Goal: Book appointment/travel/reservation

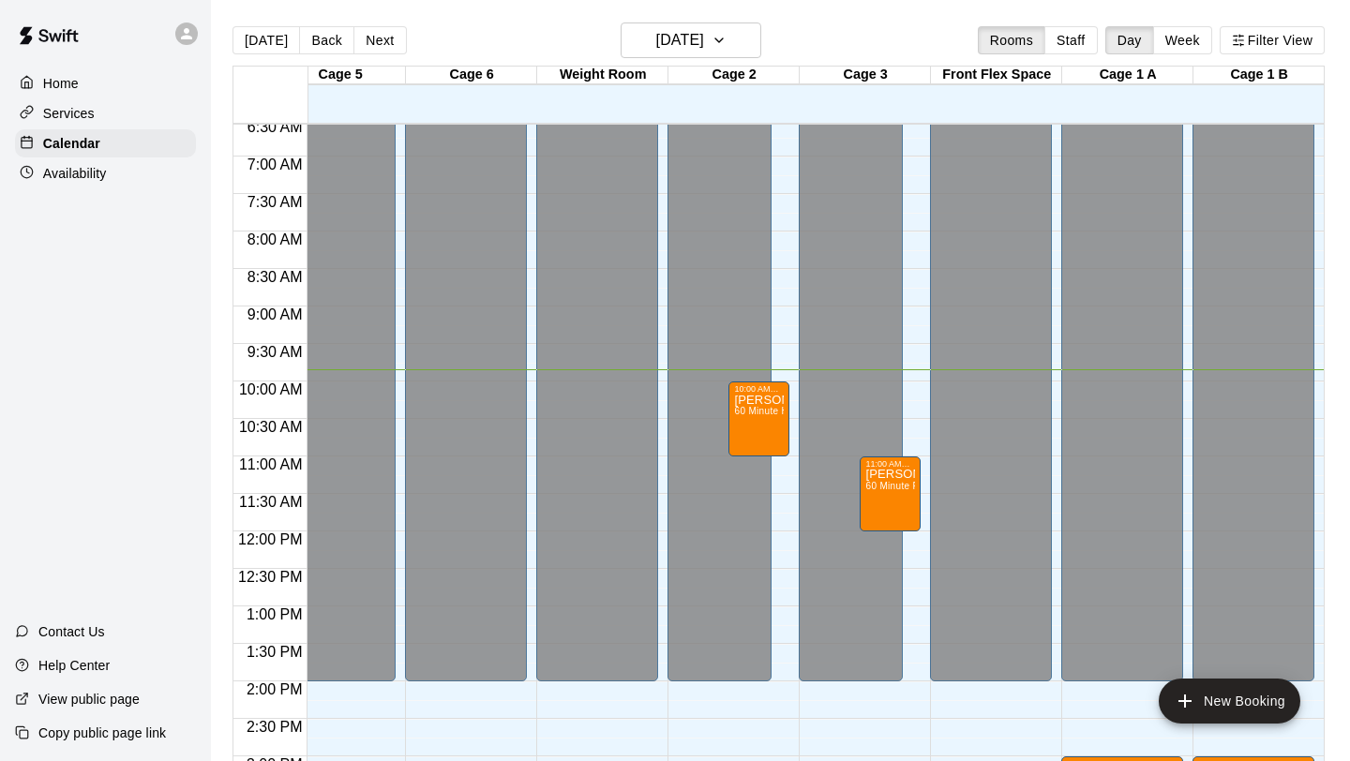
scroll to position [599, 428]
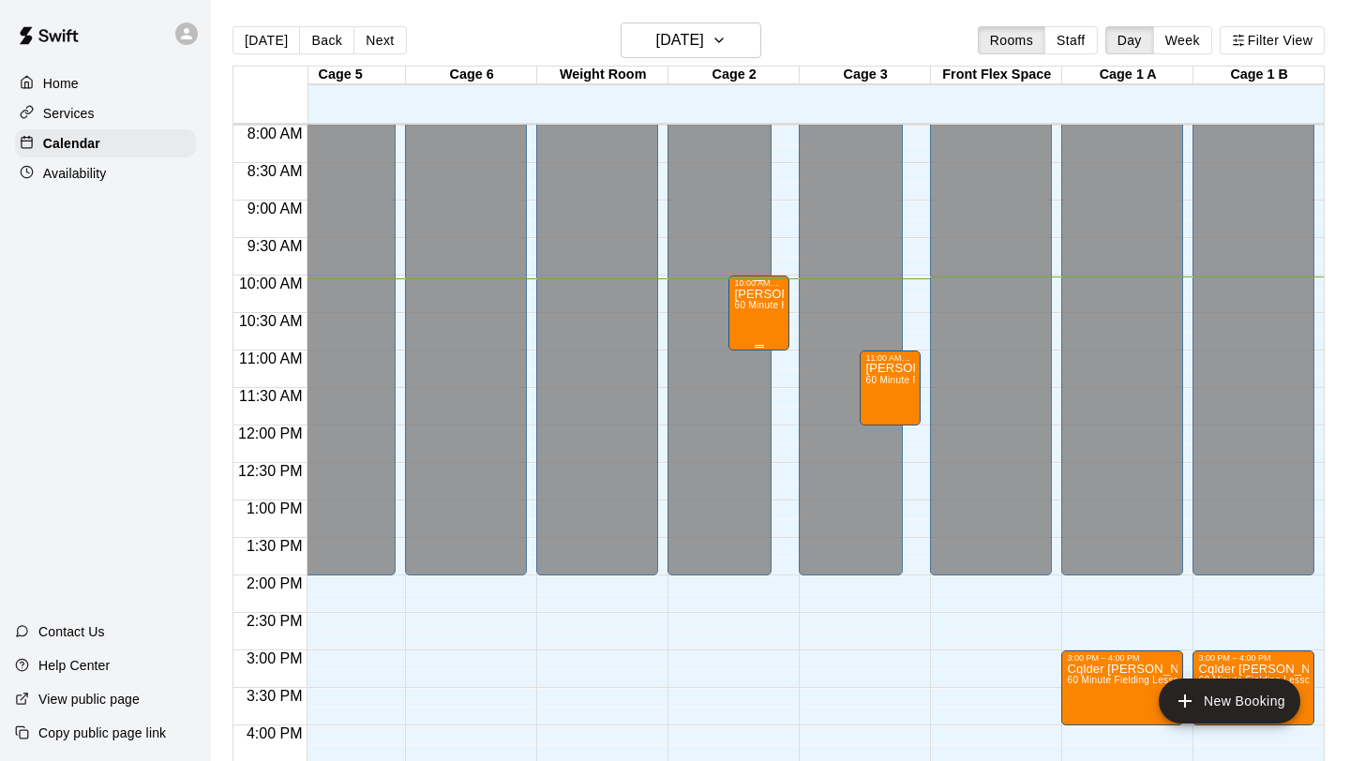
click at [761, 322] on div "[PERSON_NAME] Training 60 Minute Hitting Lesson (1:1)" at bounding box center [759, 668] width 50 height 761
click at [749, 352] on img "edit" at bounding box center [754, 353] width 22 height 22
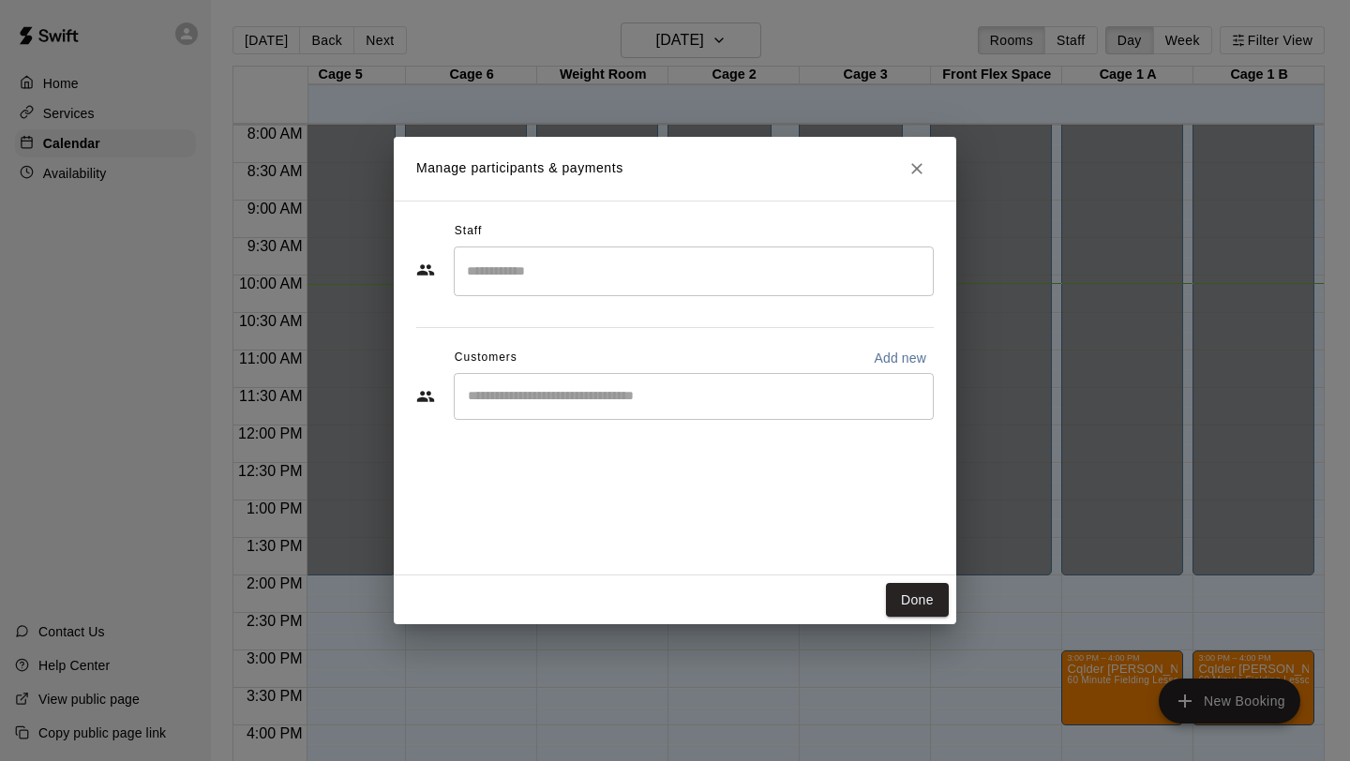
click at [732, 268] on input "Search staff" at bounding box center [693, 271] width 463 height 33
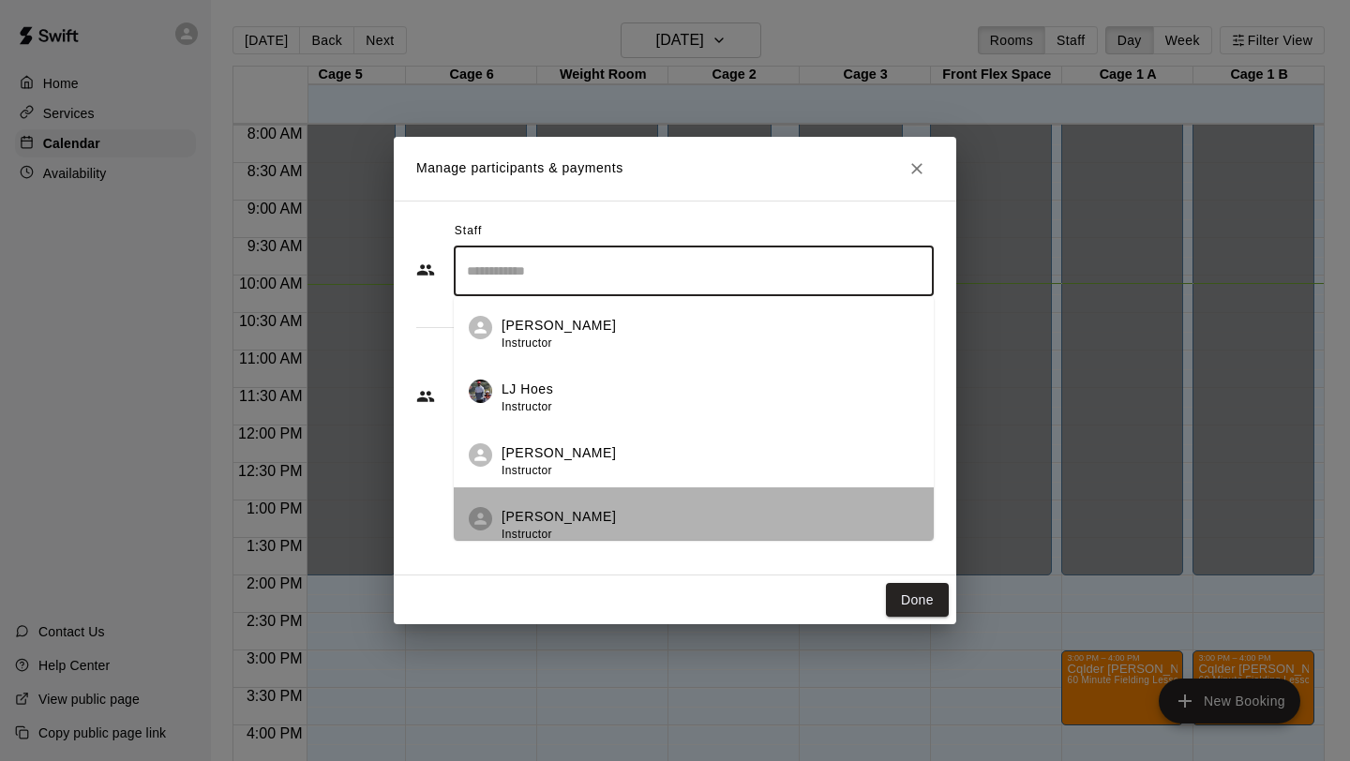
click at [605, 511] on div "[PERSON_NAME] Instructor" at bounding box center [710, 525] width 417 height 37
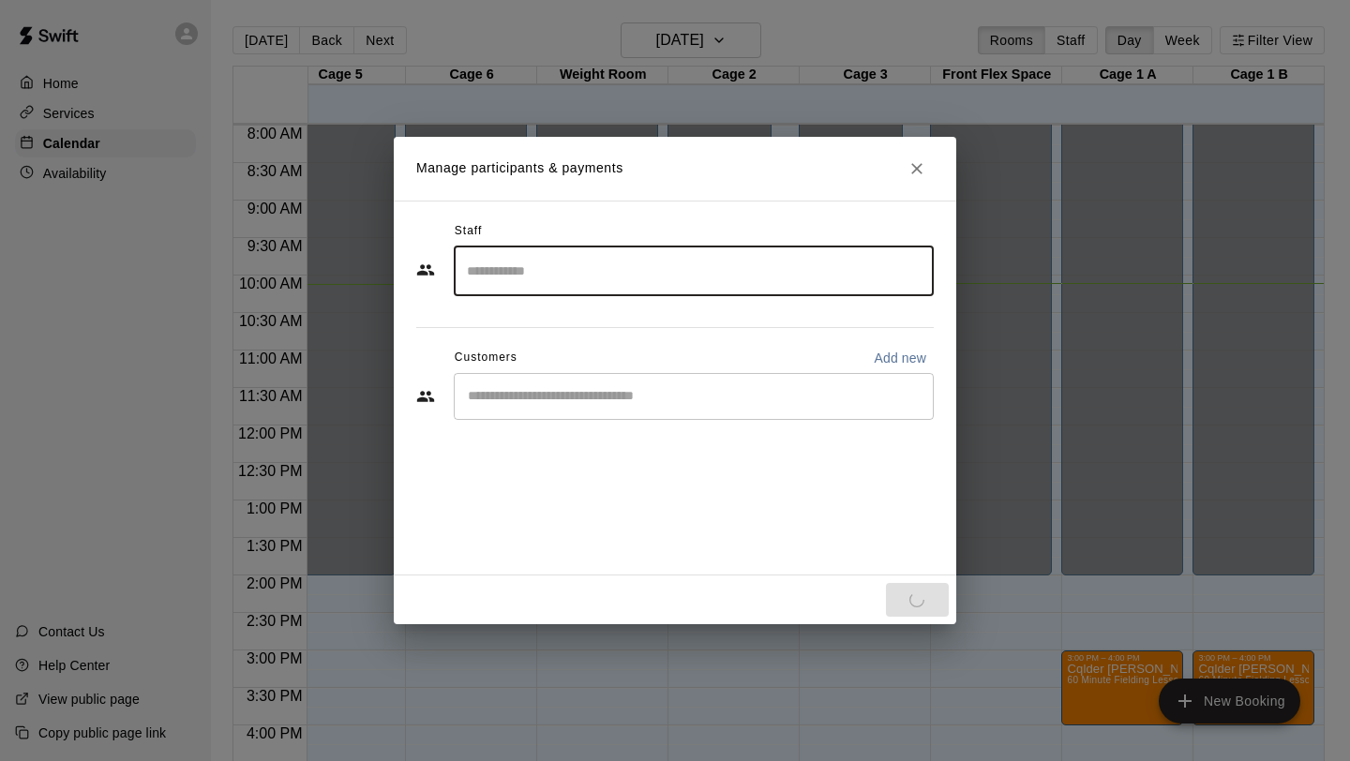
click at [608, 399] on input "Start typing to search customers..." at bounding box center [693, 396] width 463 height 19
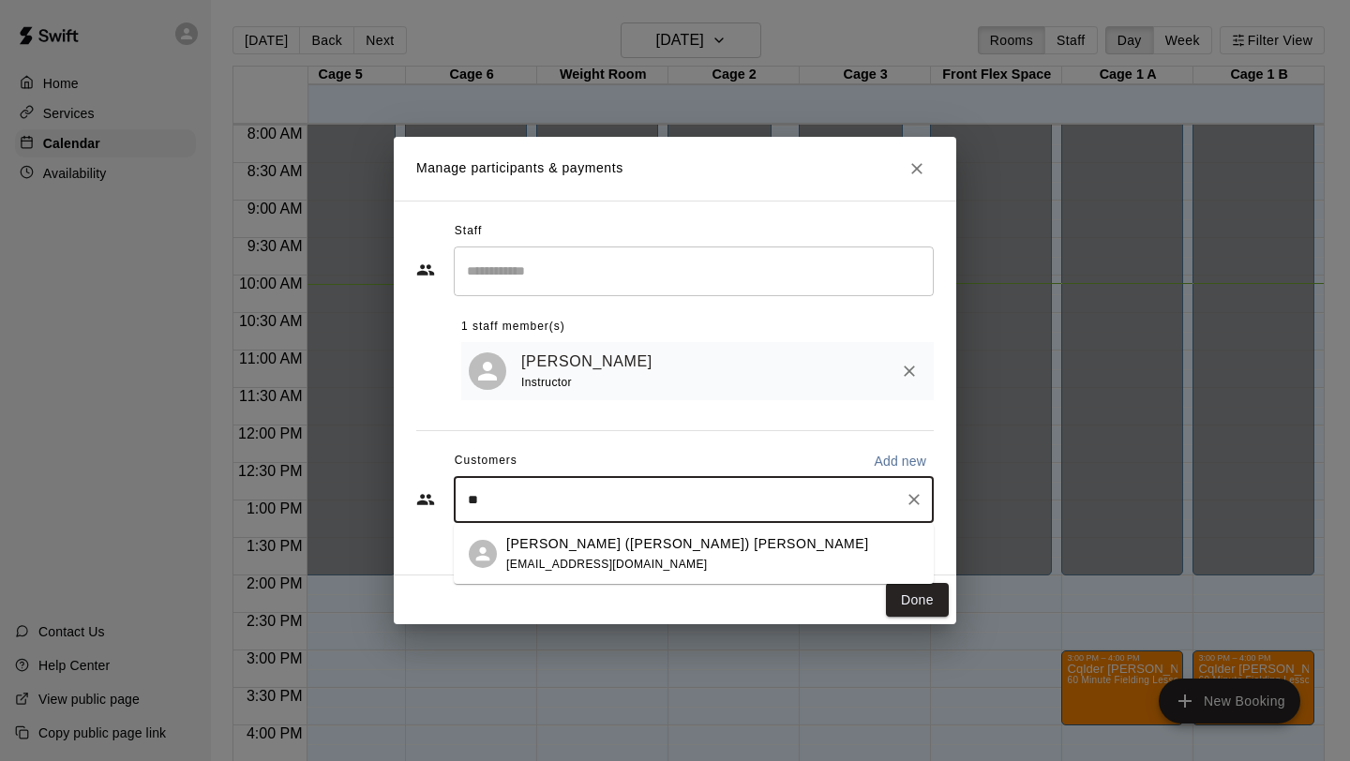
type input "*"
type input "****"
click at [579, 552] on p "[PERSON_NAME]" at bounding box center [563, 544] width 114 height 20
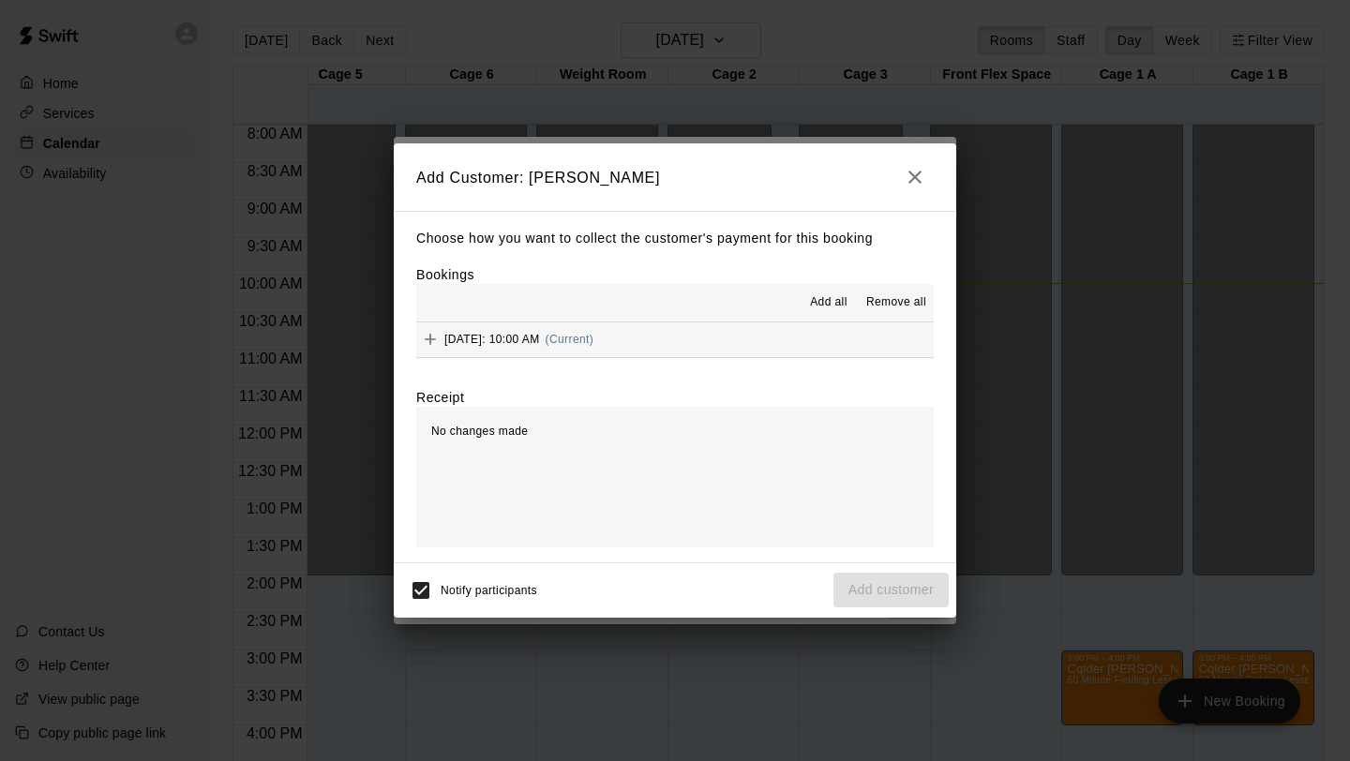
click at [774, 336] on button "[DATE]: 10:00 AM (Current)" at bounding box center [675, 340] width 518 height 35
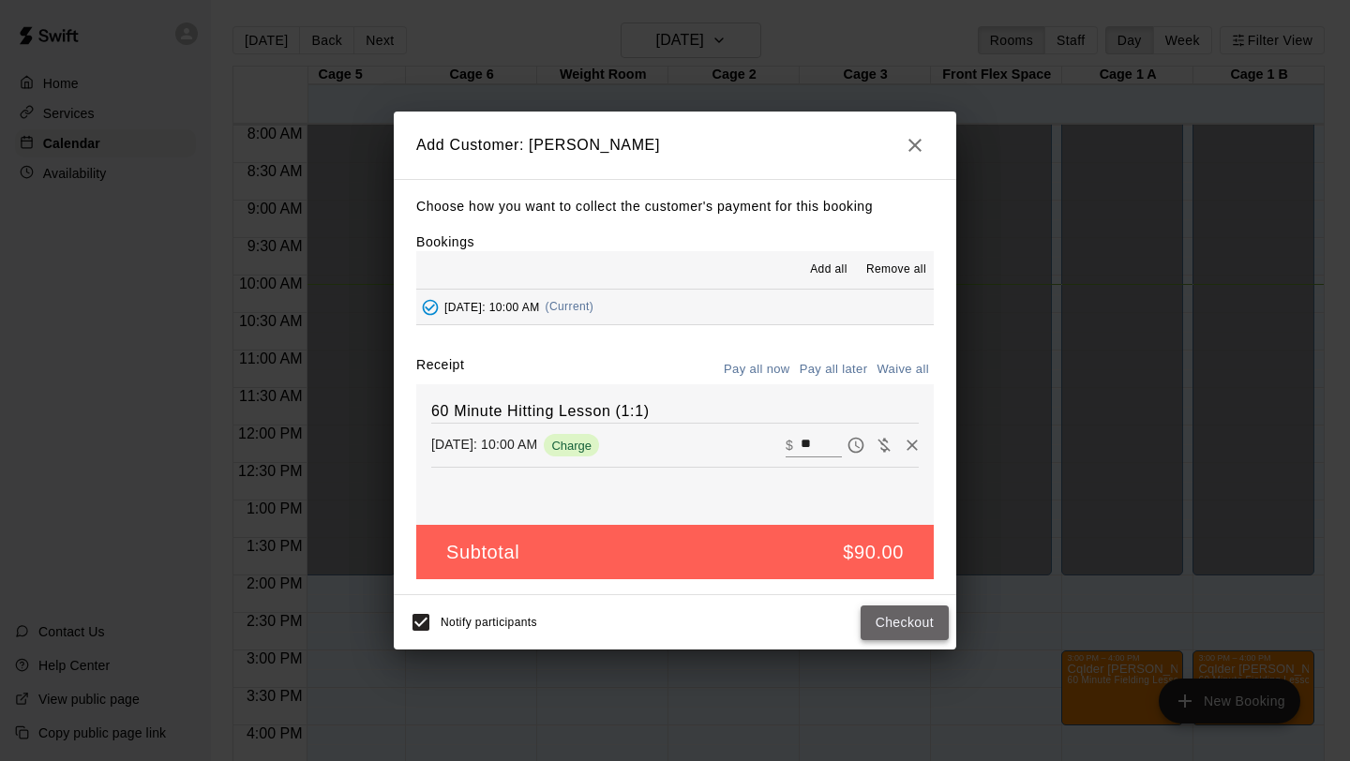
click at [904, 621] on button "Checkout" at bounding box center [905, 623] width 88 height 35
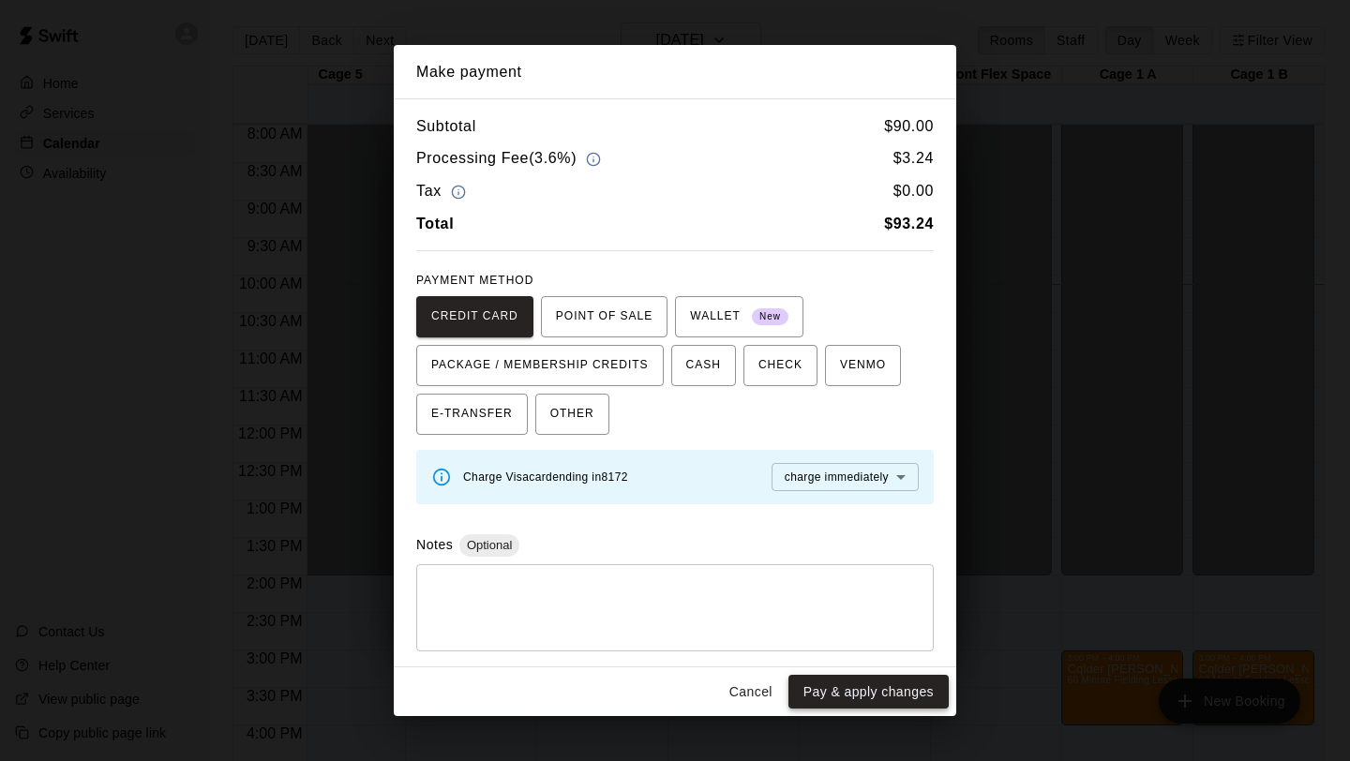
click at [858, 663] on button "Pay & apply changes" at bounding box center [869, 692] width 160 height 35
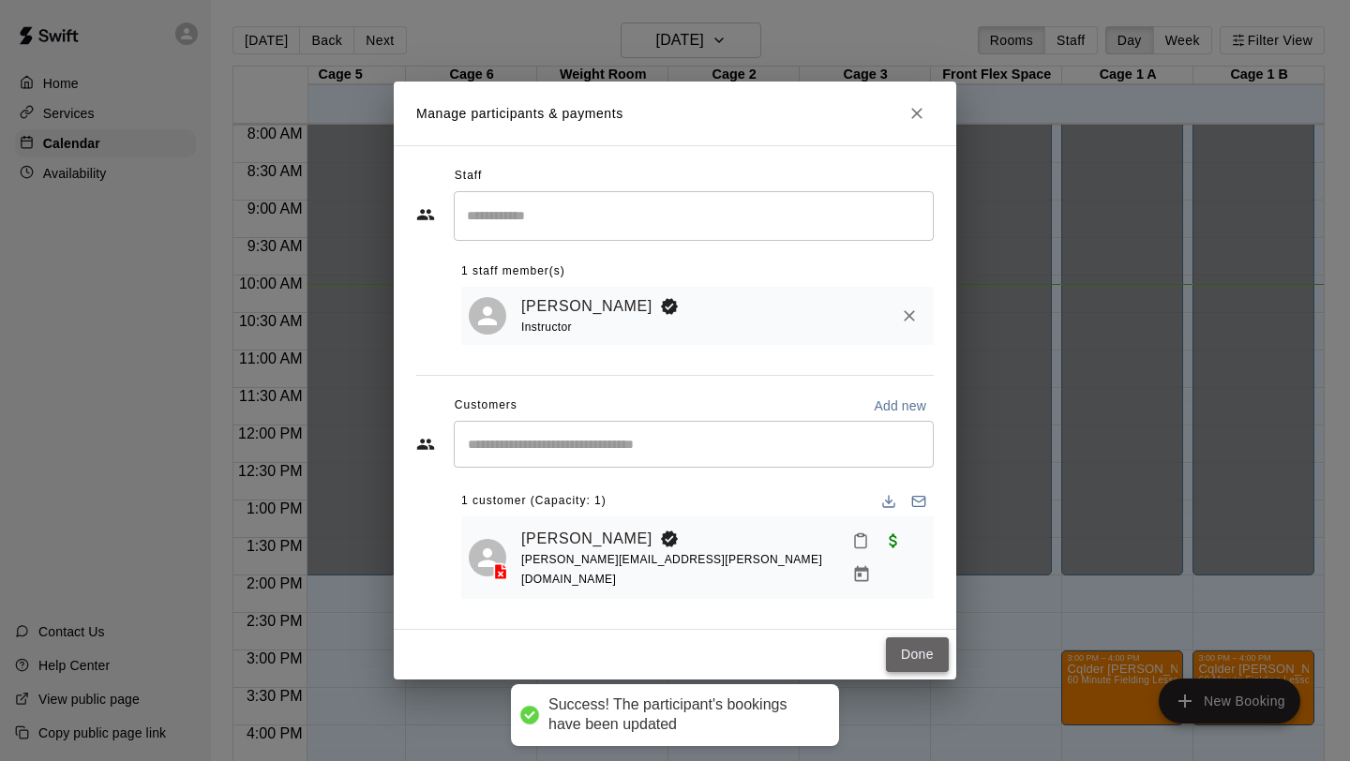
click at [914, 639] on button "Done" at bounding box center [917, 655] width 63 height 35
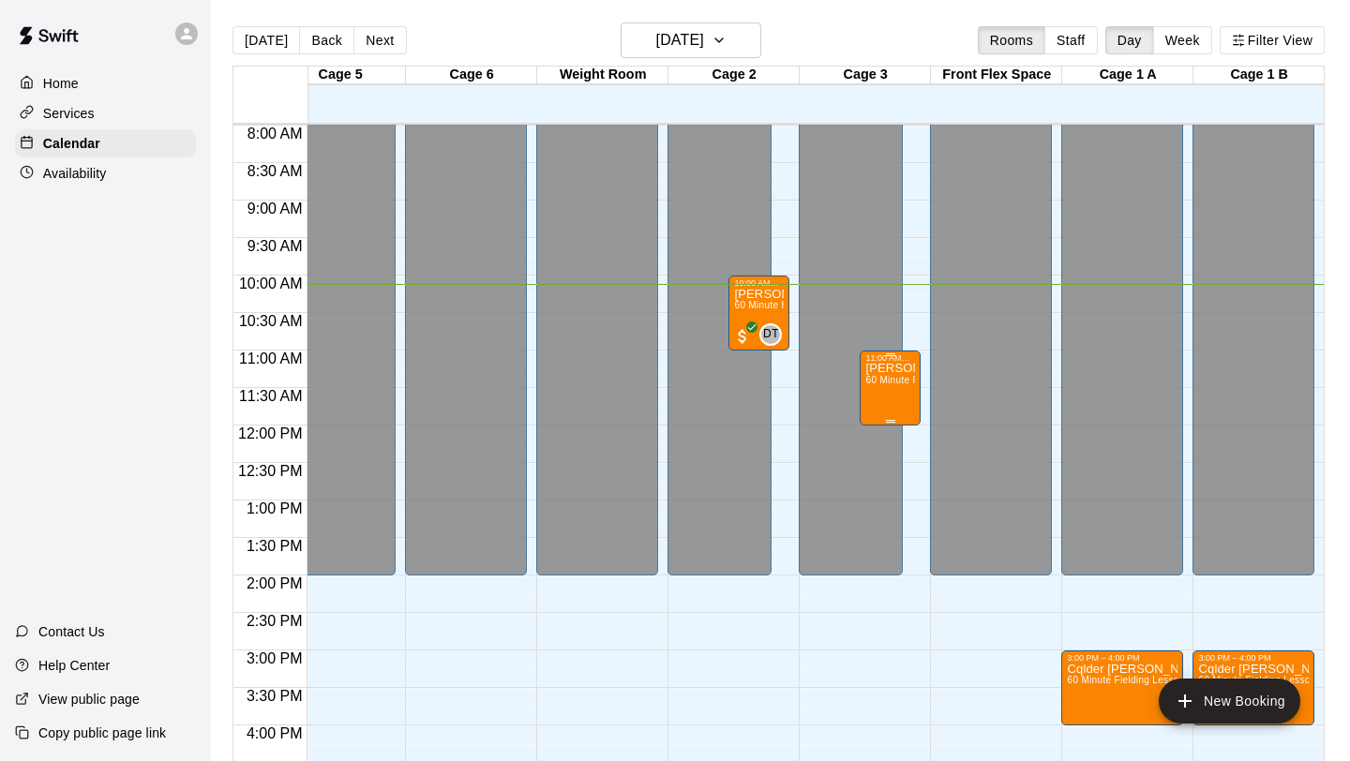
click at [895, 401] on div "[PERSON_NAME] Training 60 Minute Fielding Lesson (1:1)" at bounding box center [890, 743] width 50 height 761
click at [889, 424] on img "edit" at bounding box center [885, 428] width 22 height 22
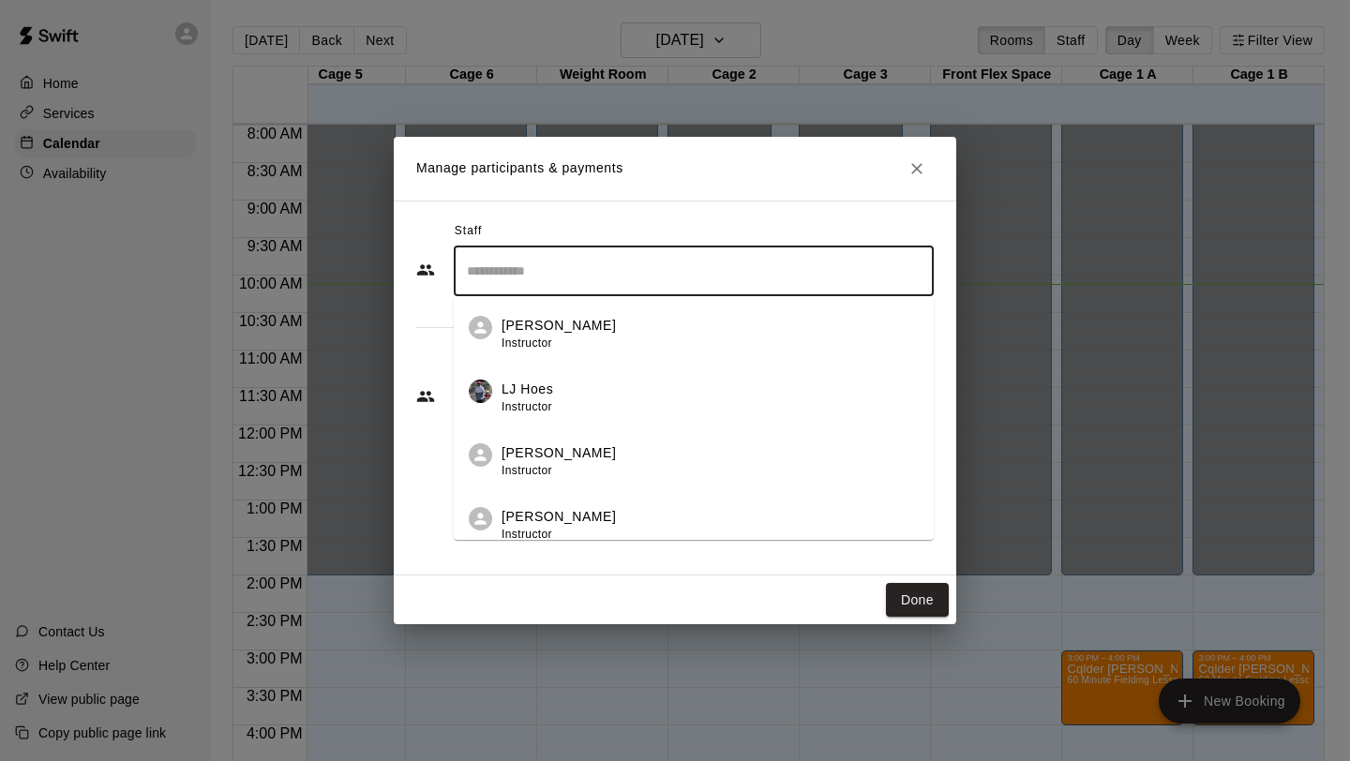
click at [681, 269] on input "Search staff" at bounding box center [693, 271] width 463 height 33
click at [654, 513] on div "[PERSON_NAME] Instructor" at bounding box center [710, 525] width 417 height 37
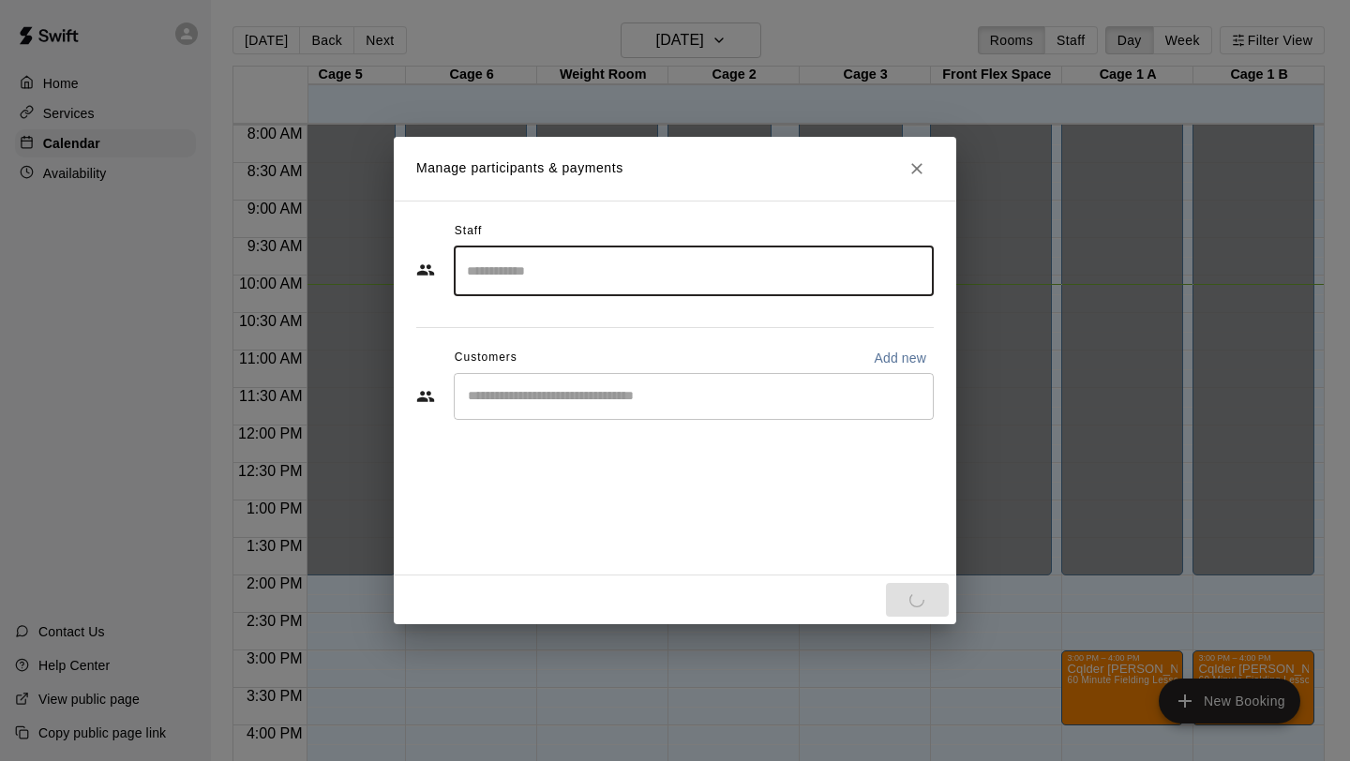
click at [613, 405] on input "Start typing to search customers..." at bounding box center [693, 396] width 463 height 19
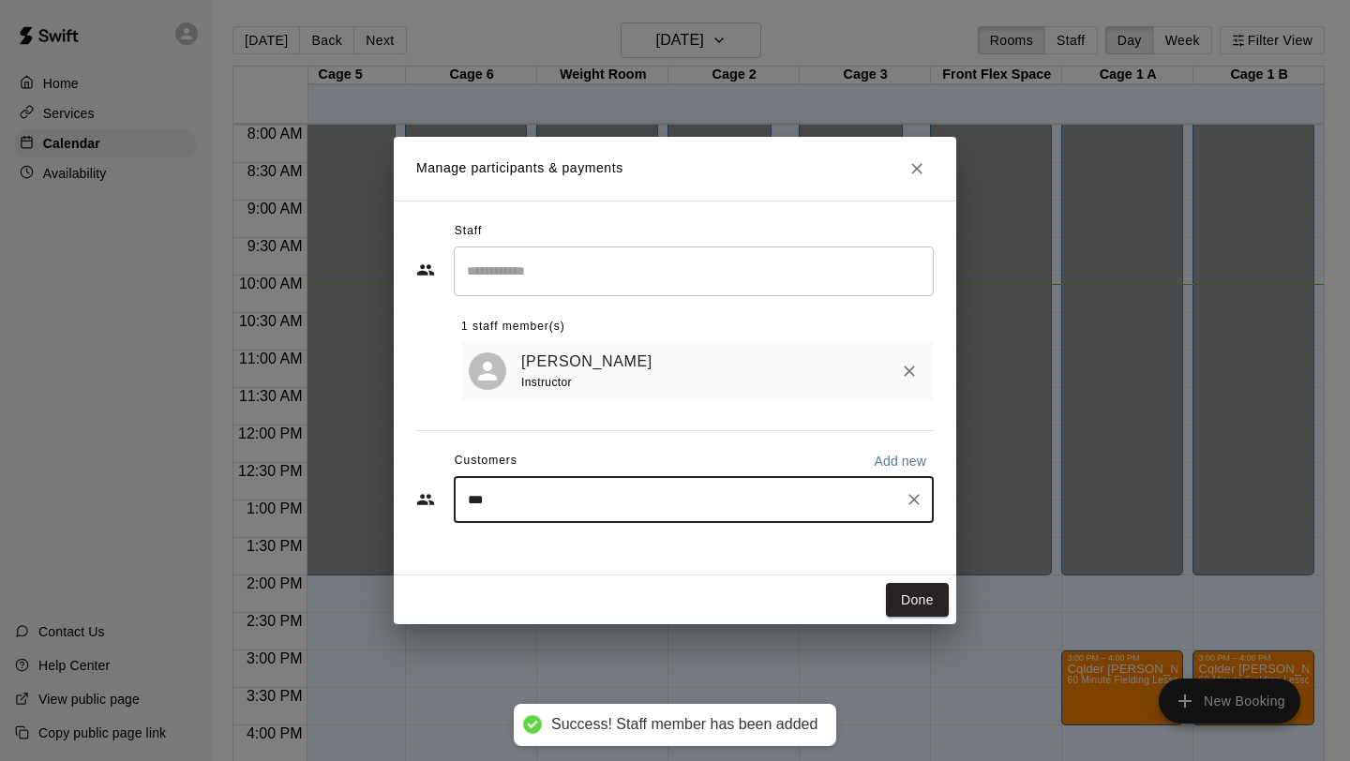
type input "****"
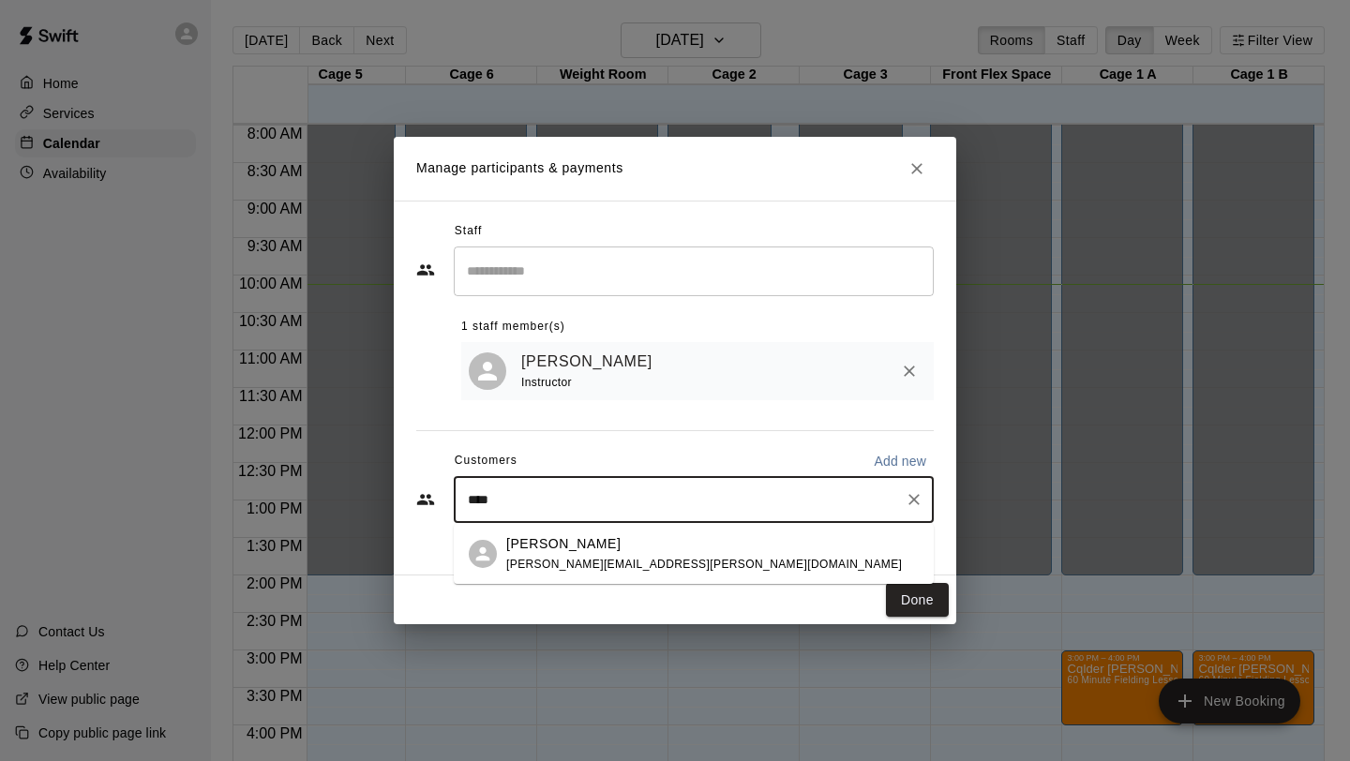
click at [621, 546] on div "[PERSON_NAME]" at bounding box center [704, 544] width 396 height 20
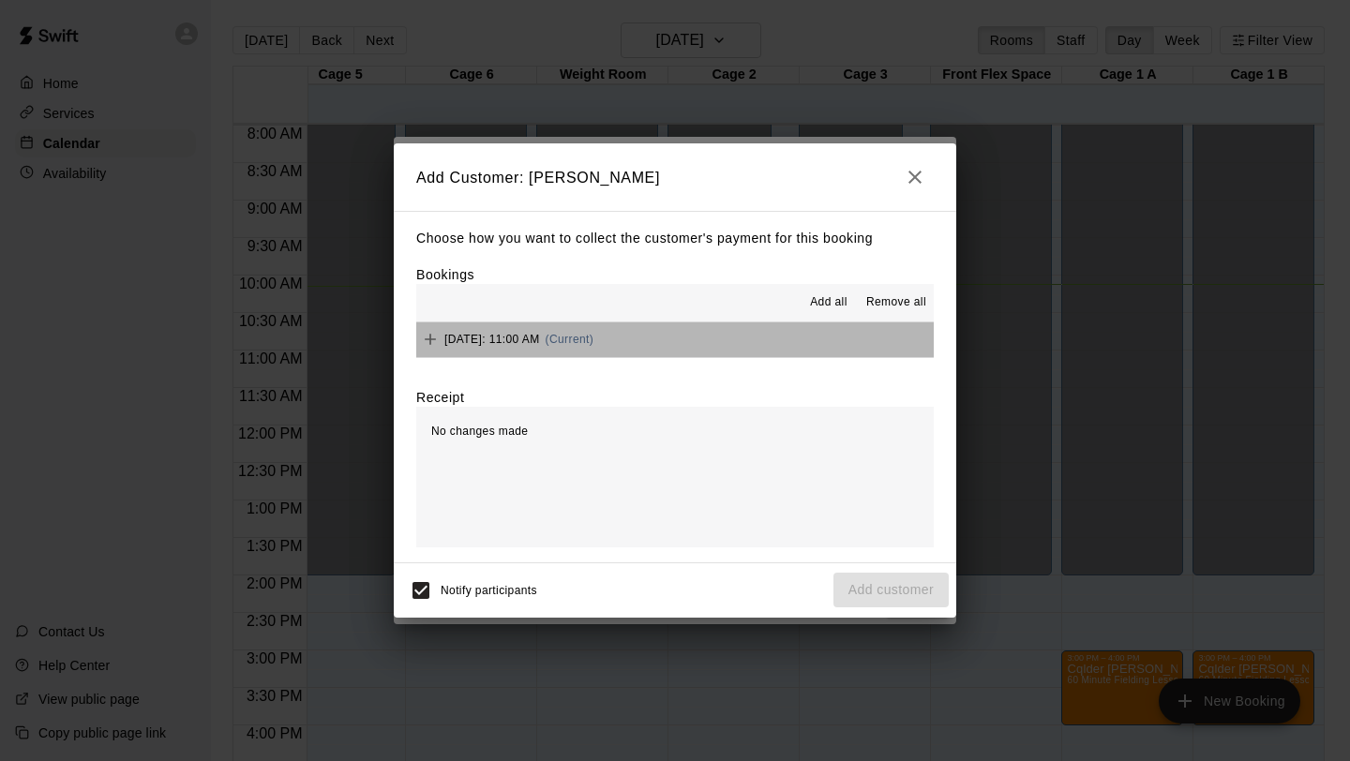
click at [802, 348] on button "[DATE]: 11:00 AM (Current)" at bounding box center [675, 340] width 518 height 35
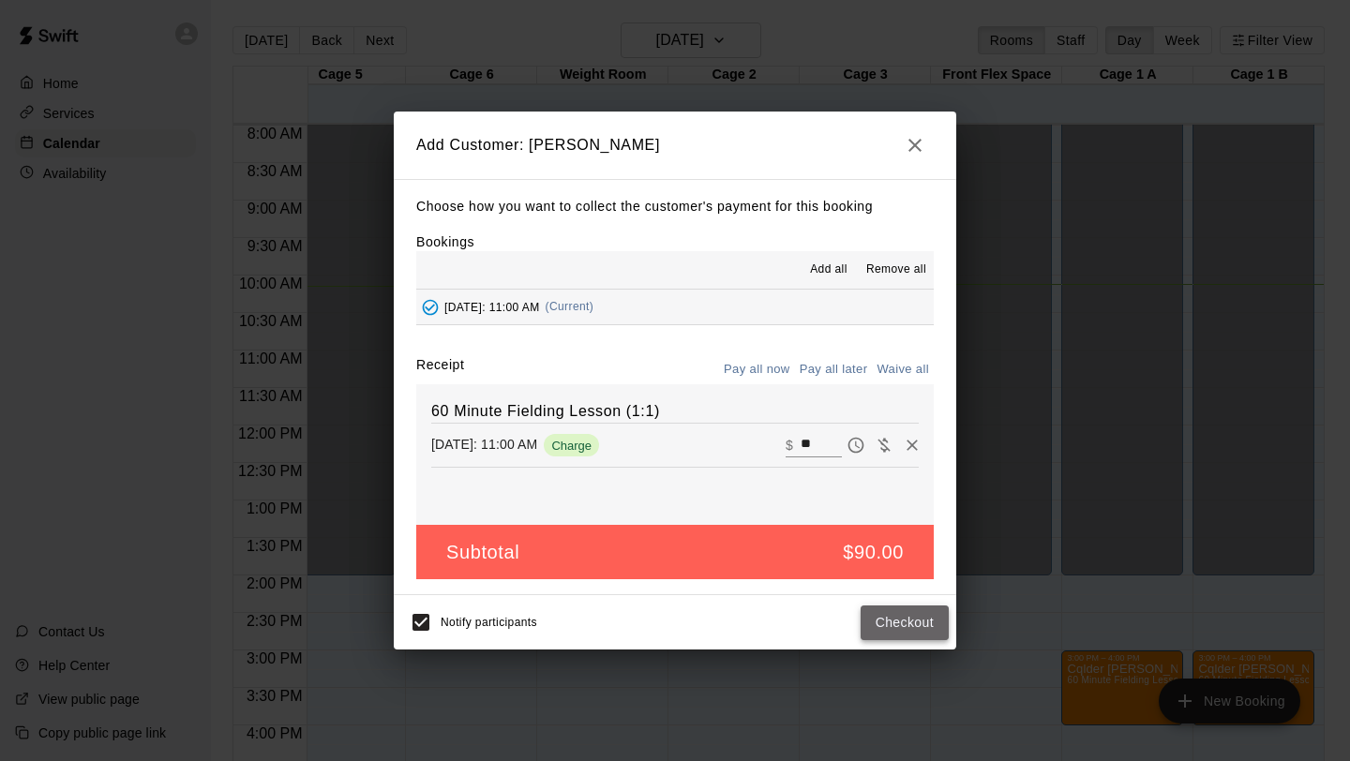
click at [906, 619] on button "Checkout" at bounding box center [905, 623] width 88 height 35
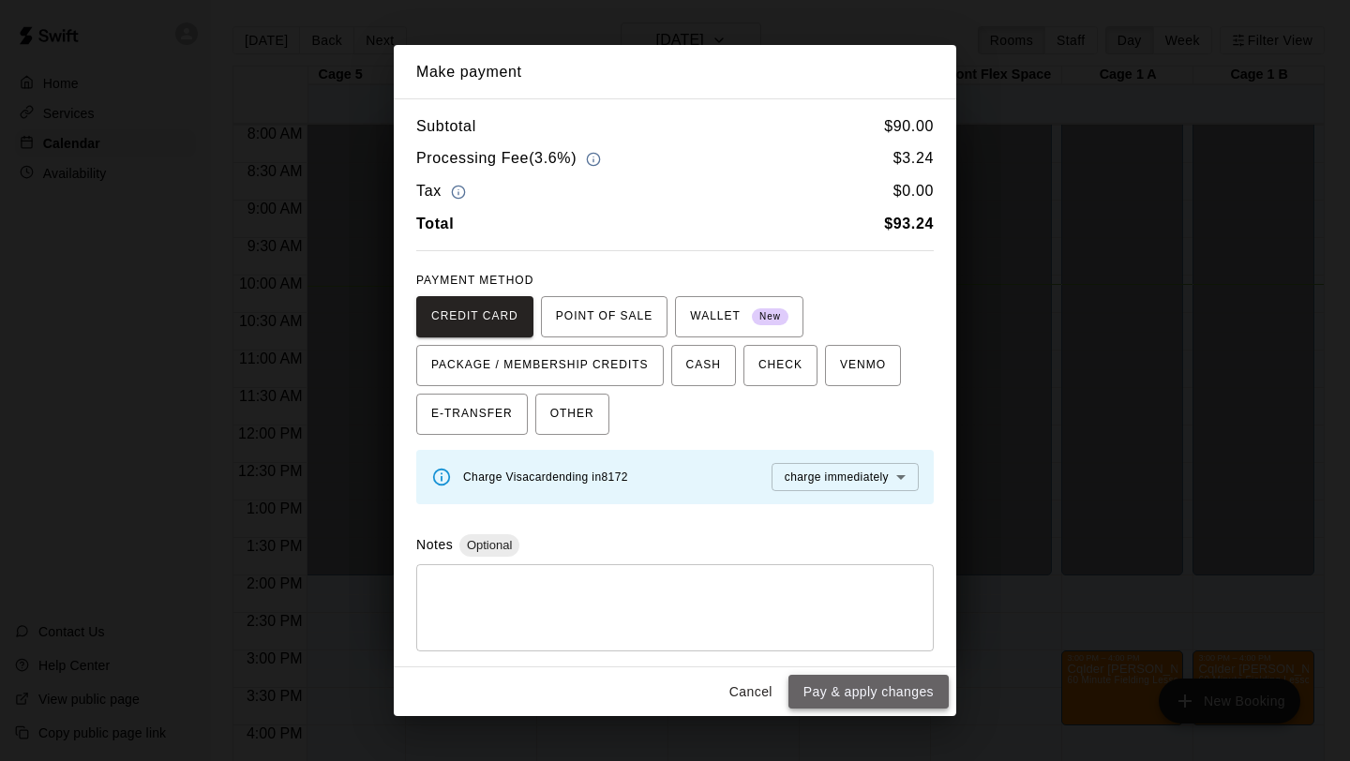
click at [907, 663] on button "Pay & apply changes" at bounding box center [869, 692] width 160 height 35
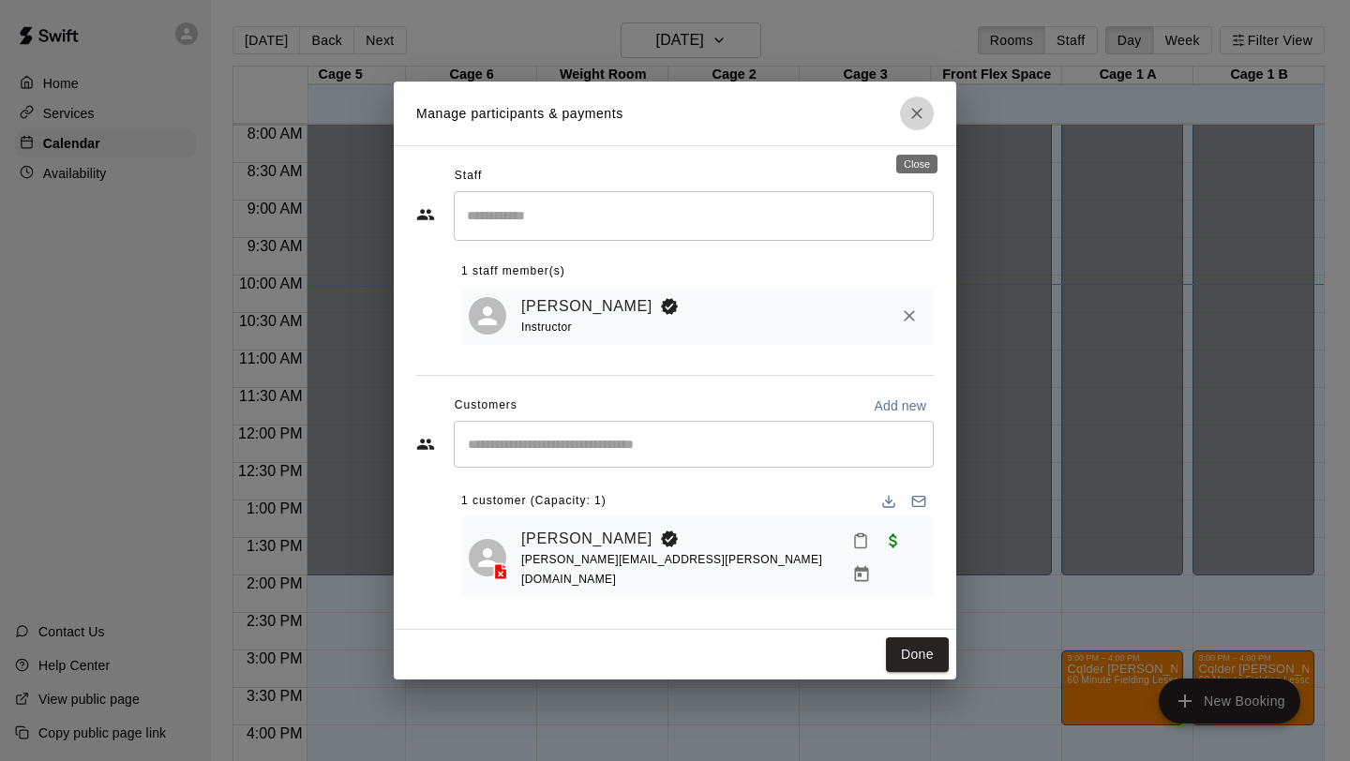
click at [920, 119] on icon "Close" at bounding box center [916, 113] width 11 height 11
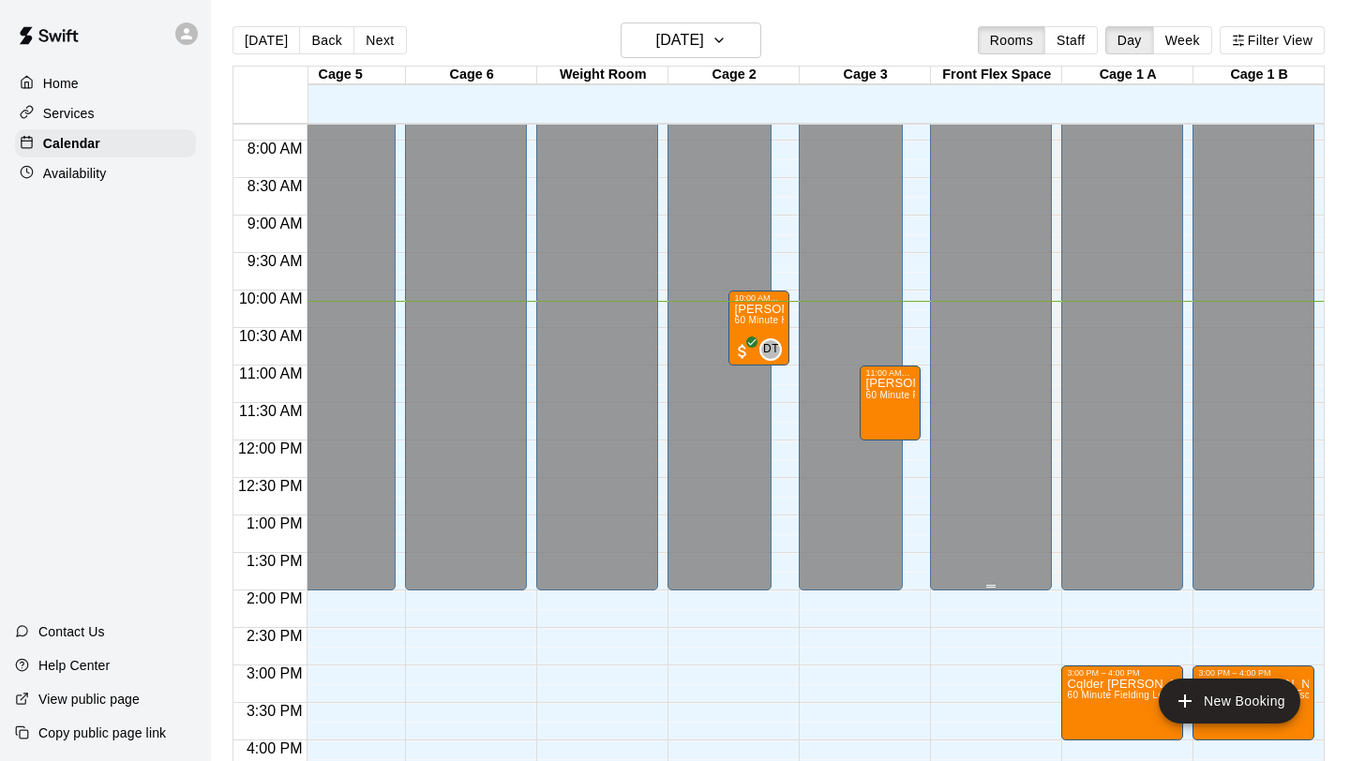
scroll to position [586, 428]
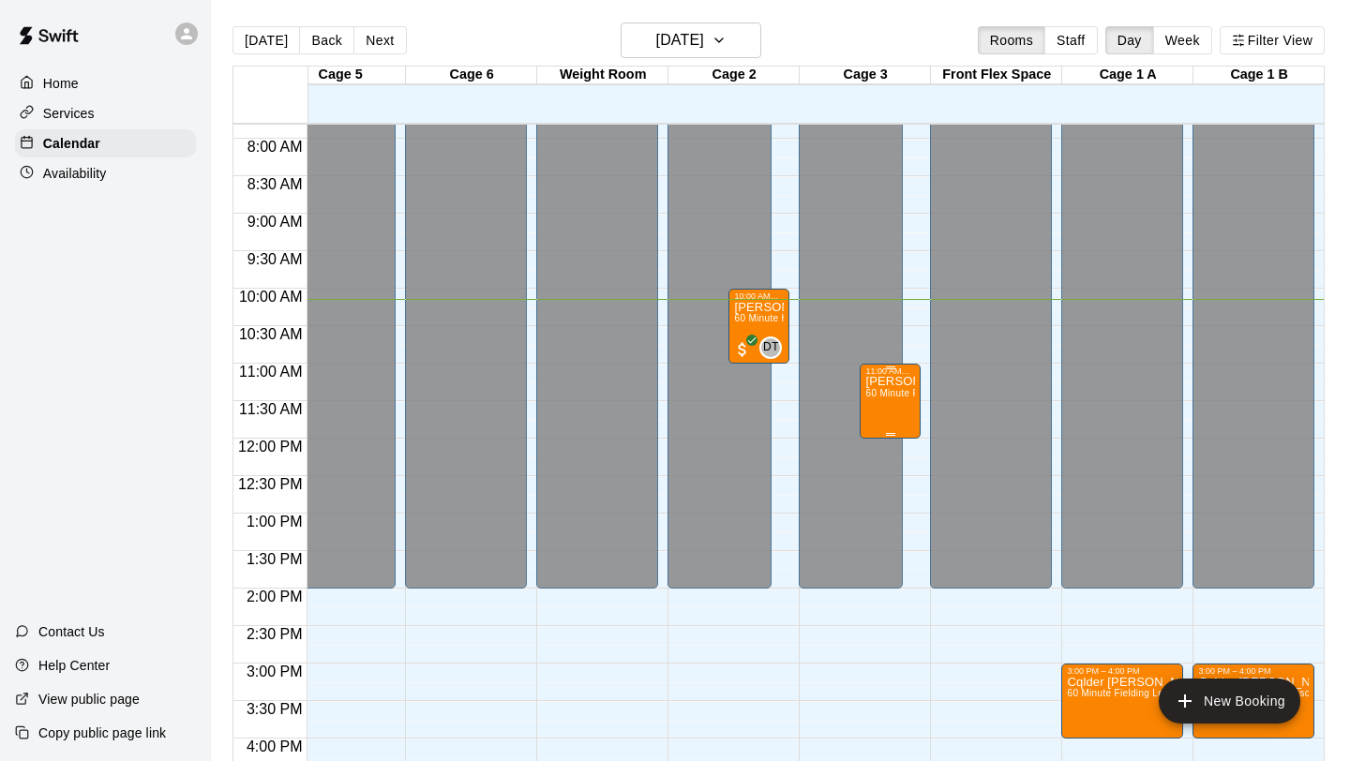
click at [896, 405] on div "[PERSON_NAME] Training 60 Minute Fielding Lesson (1:1)" at bounding box center [890, 756] width 50 height 761
click at [884, 438] on img "edit" at bounding box center [885, 441] width 22 height 22
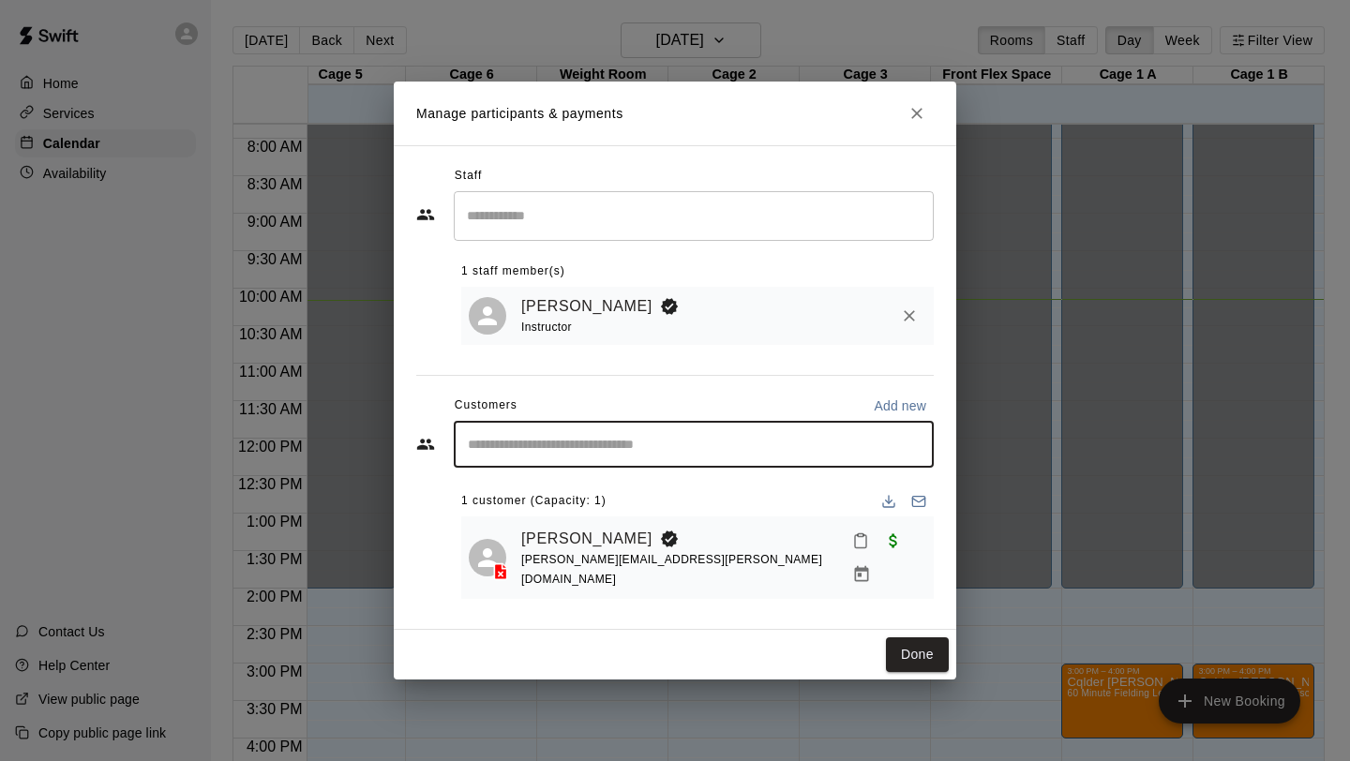
click at [756, 454] on input "Start typing to search customers..." at bounding box center [693, 444] width 463 height 19
type input "****"
click at [908, 454] on icon "Clear" at bounding box center [914, 444] width 19 height 19
click at [926, 663] on div "Done" at bounding box center [675, 655] width 563 height 50
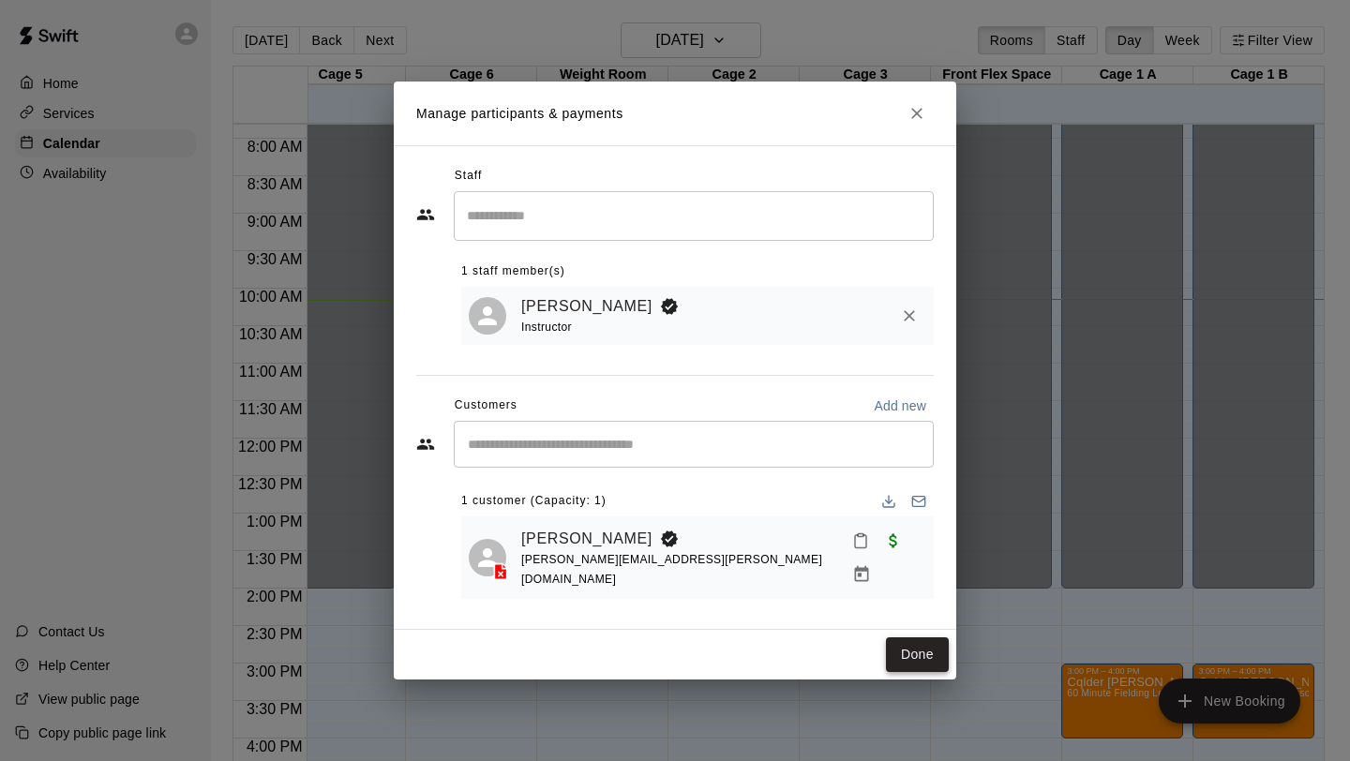
click at [932, 654] on button "Done" at bounding box center [917, 655] width 63 height 35
